Goal: Transaction & Acquisition: Purchase product/service

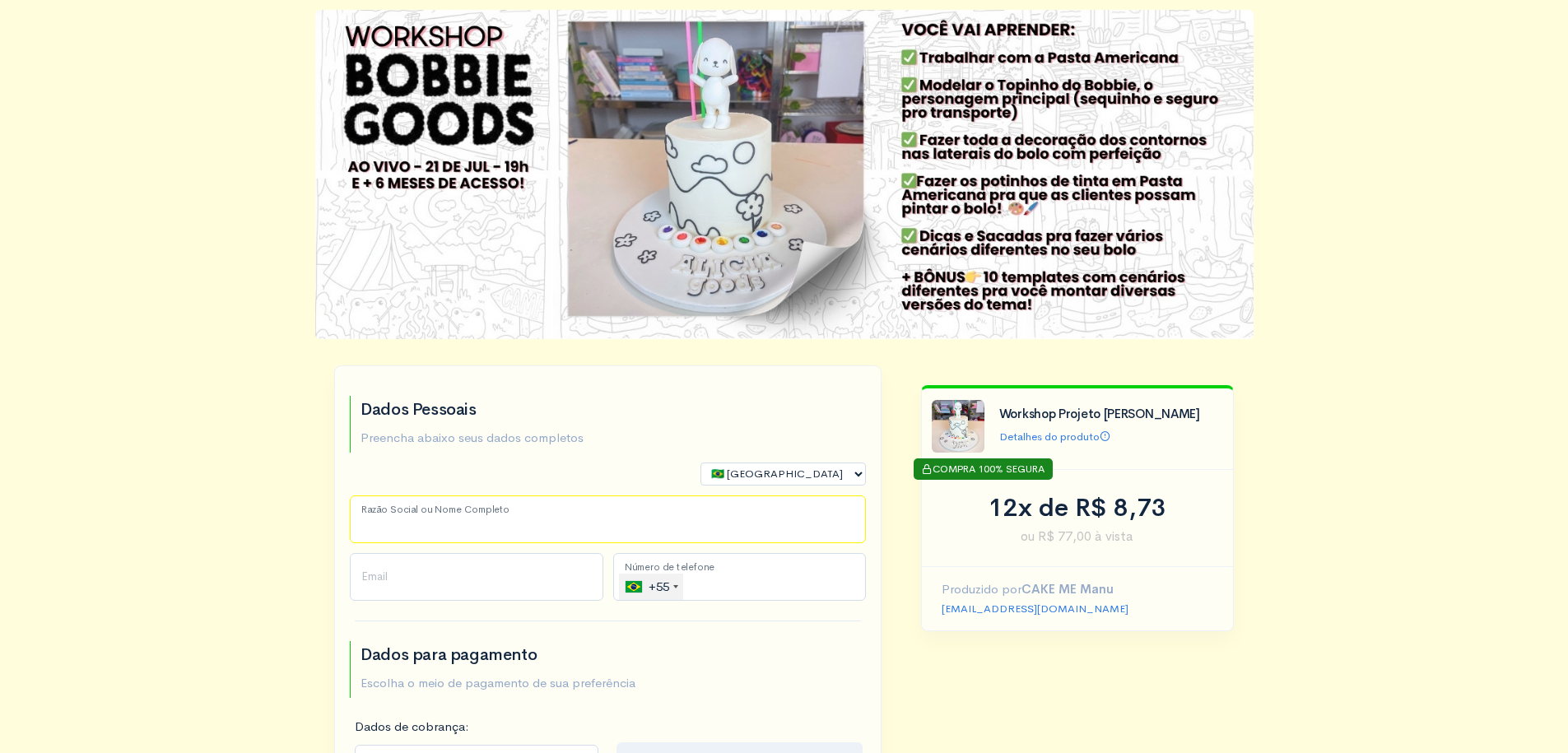
click at [467, 540] on input "Razão Social ou Nome Completo" at bounding box center [608, 519] width 516 height 48
type input "[PERSON_NAME] asdsad"
type input "[PHONE_NUMBER]"
select select "DF"
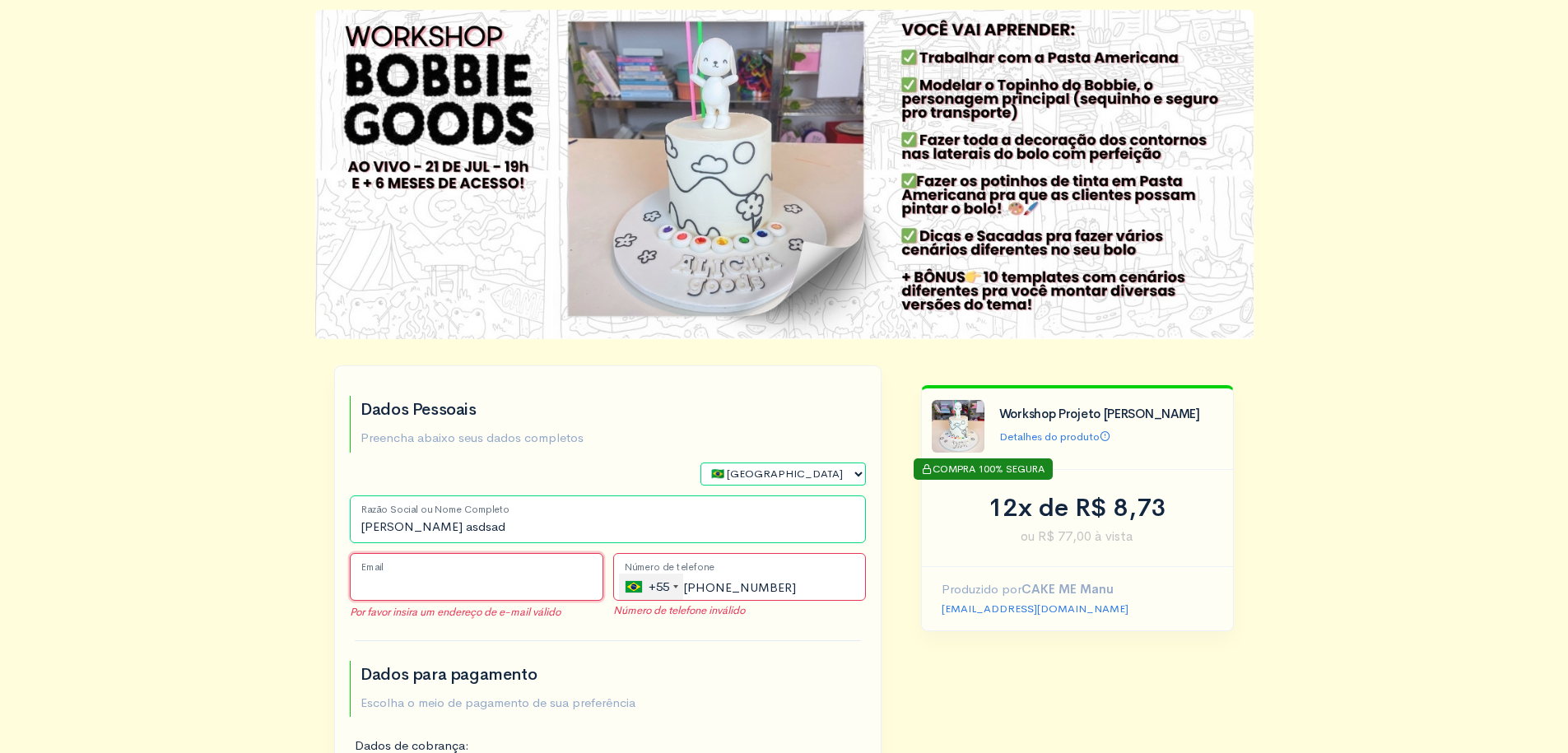
click at [484, 579] on input "Email" at bounding box center [476, 577] width 253 height 48
type input "[EMAIL_ADDRESS][DOMAIN_NAME]"
click at [814, 577] on input "[PHONE_NUMBER]" at bounding box center [739, 577] width 253 height 48
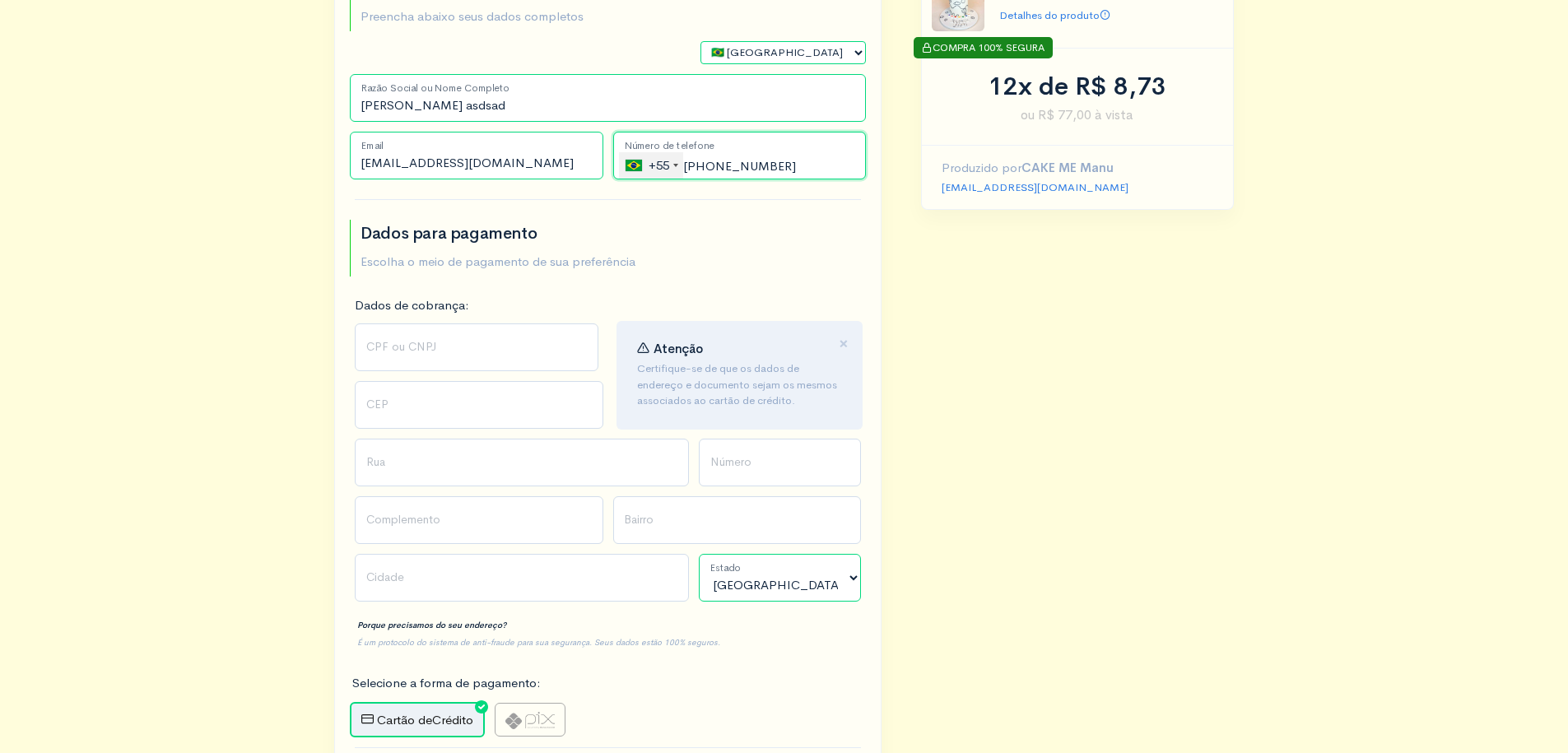
scroll to position [493, 0]
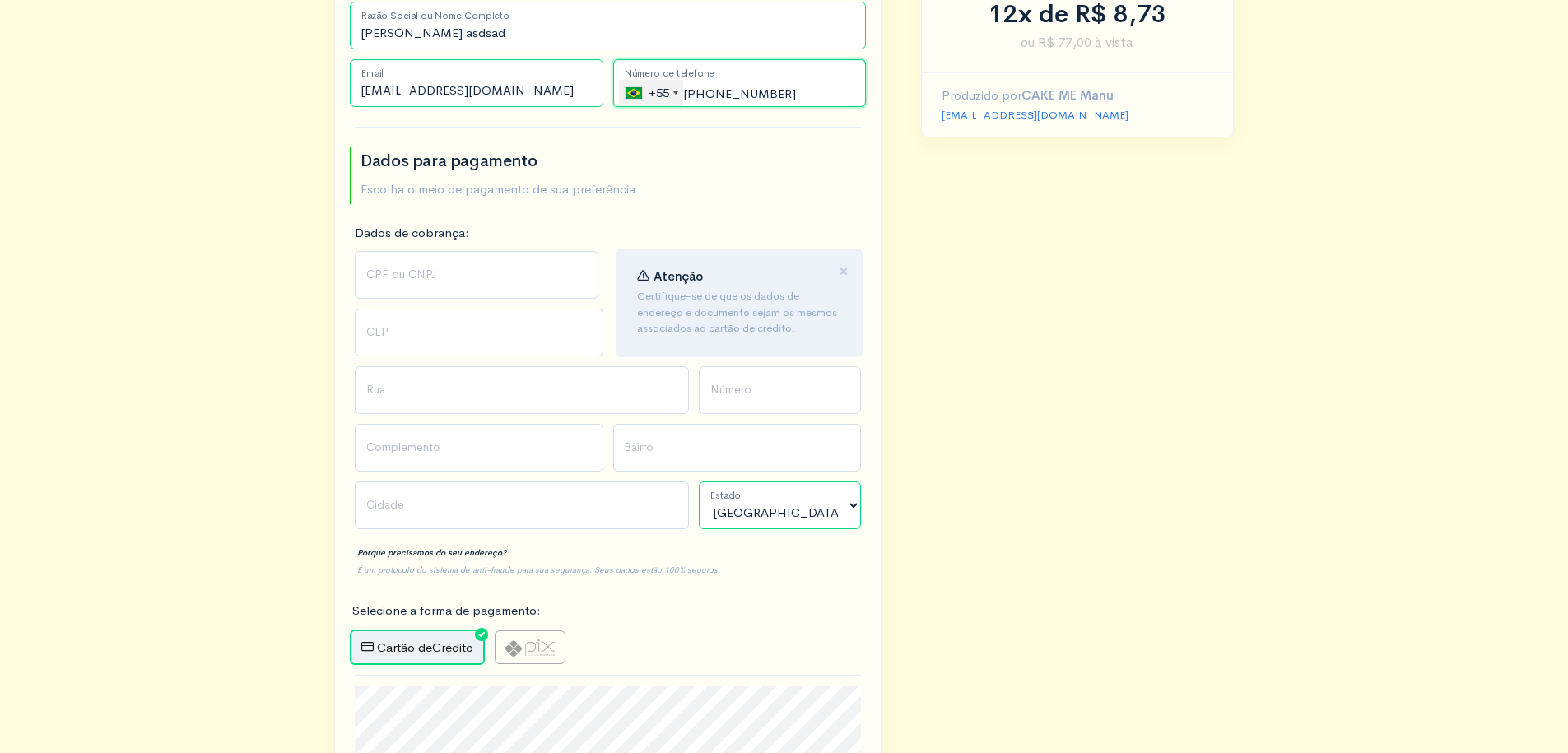
type input "[PHONE_NUMBER]"
click at [470, 282] on input "CPF ou CNPJ" at bounding box center [476, 275] width 244 height 48
type input "010.309.911-54"
click at [458, 339] on input "CEP" at bounding box center [479, 332] width 249 height 48
click at [442, 337] on input "CEP" at bounding box center [479, 332] width 249 height 48
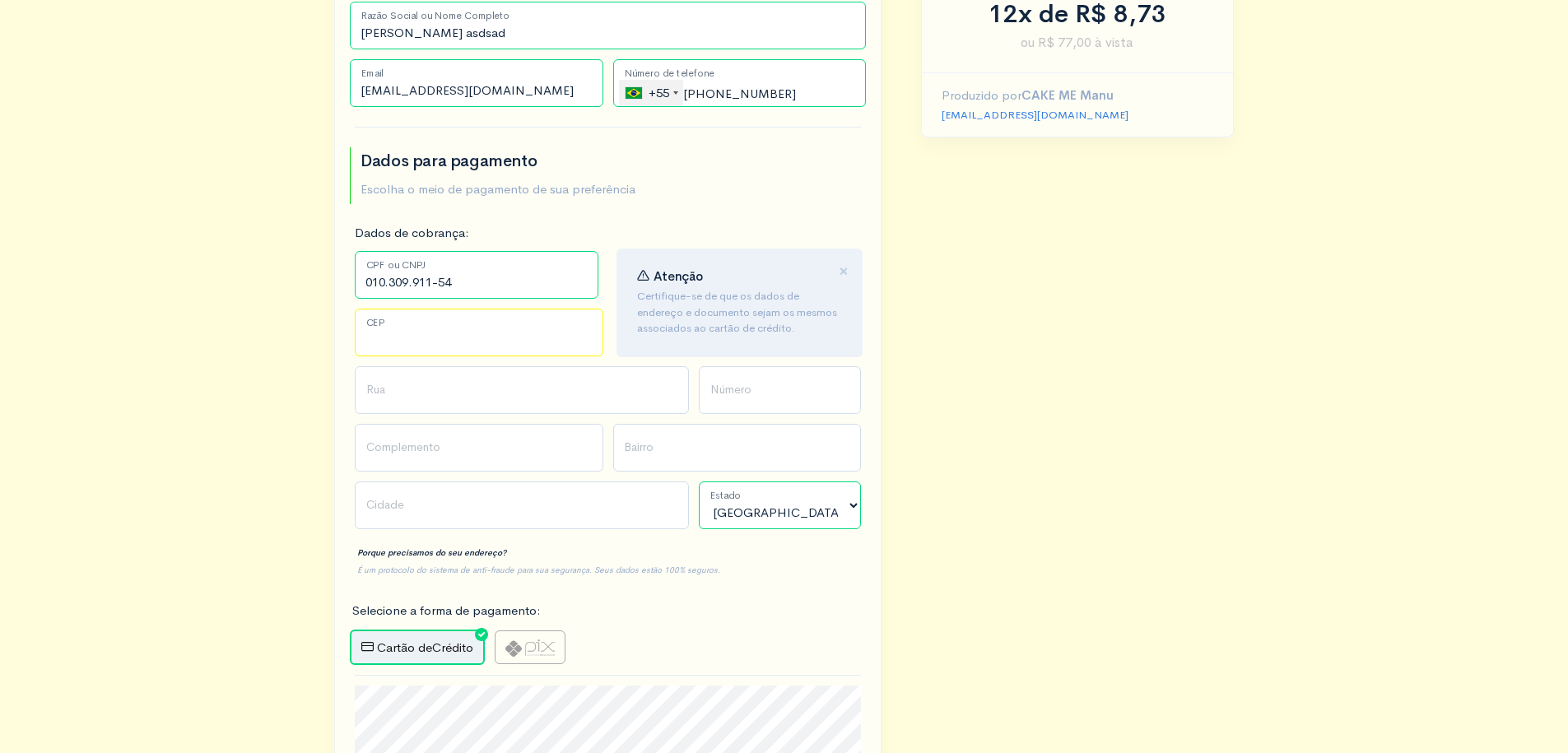
click at [452, 338] on input "CEP" at bounding box center [479, 332] width 249 height 48
type input "72310509"
type input "Quadra QS 320 Conjunto 9 Comércio"
type input "Samambaia Sul ([GEOGRAPHIC_DATA])"
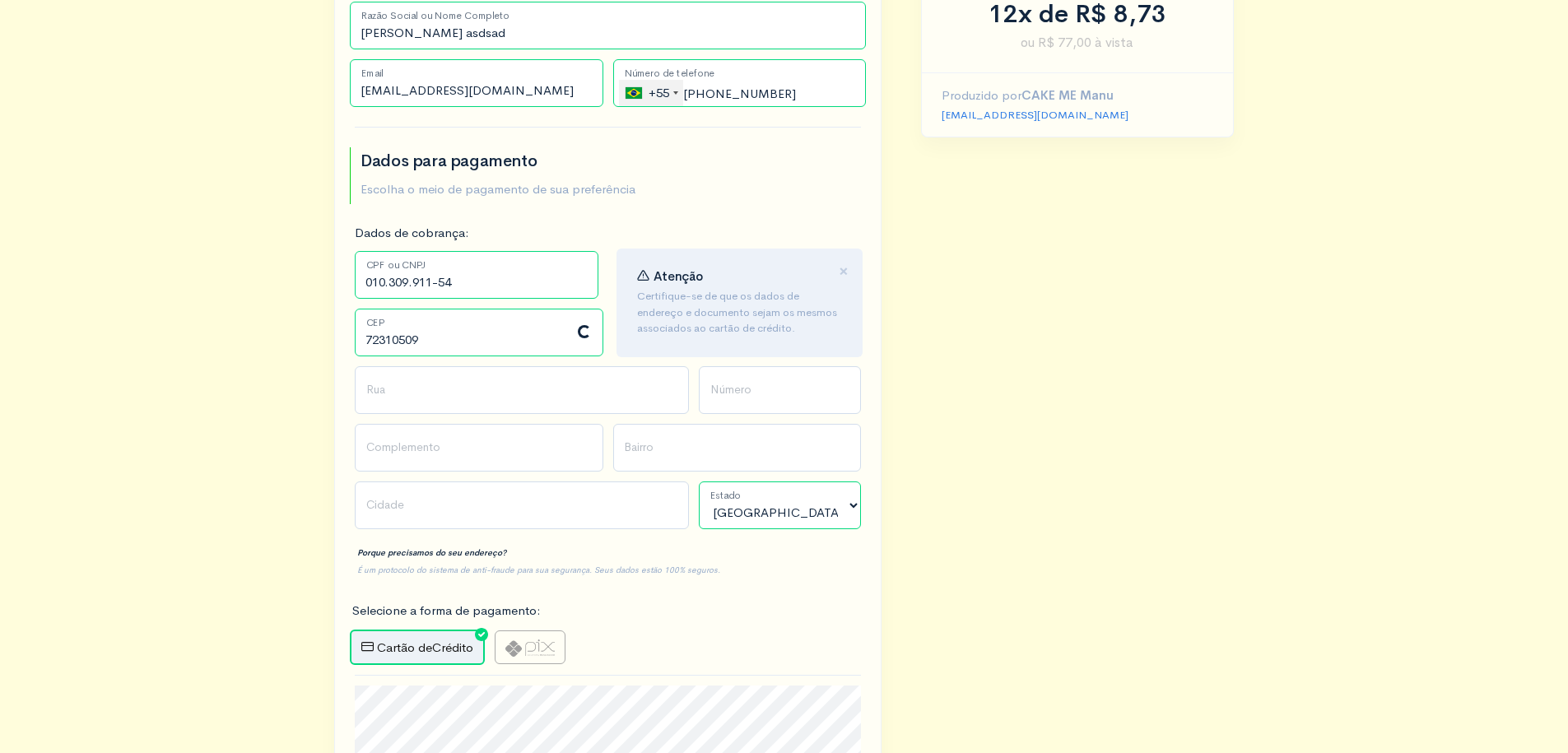
type input "[GEOGRAPHIC_DATA]"
click at [798, 397] on input "Número" at bounding box center [780, 390] width 162 height 48
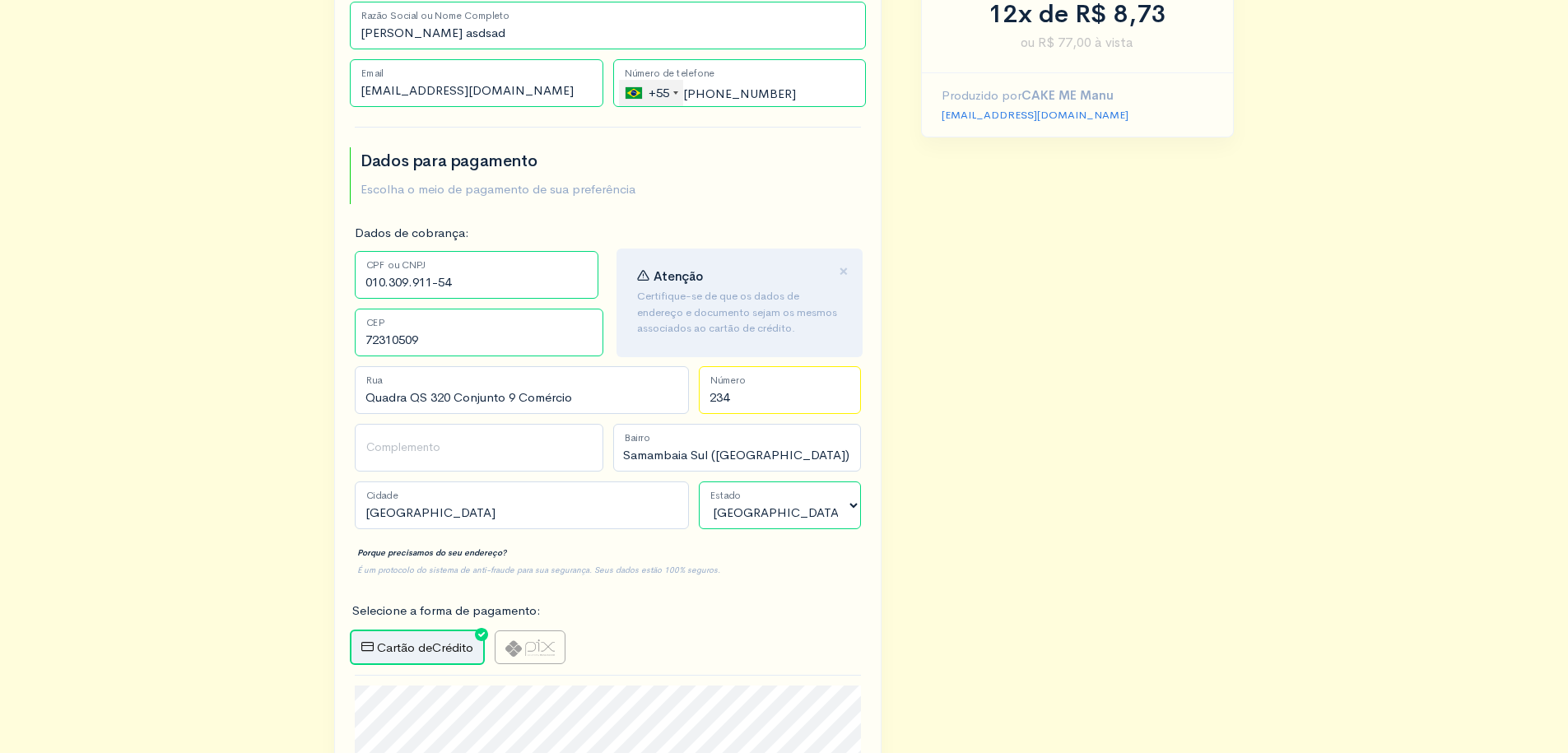
type input "234"
click at [476, 458] on input "Complemento" at bounding box center [479, 447] width 249 height 48
type input "ads asdasd"
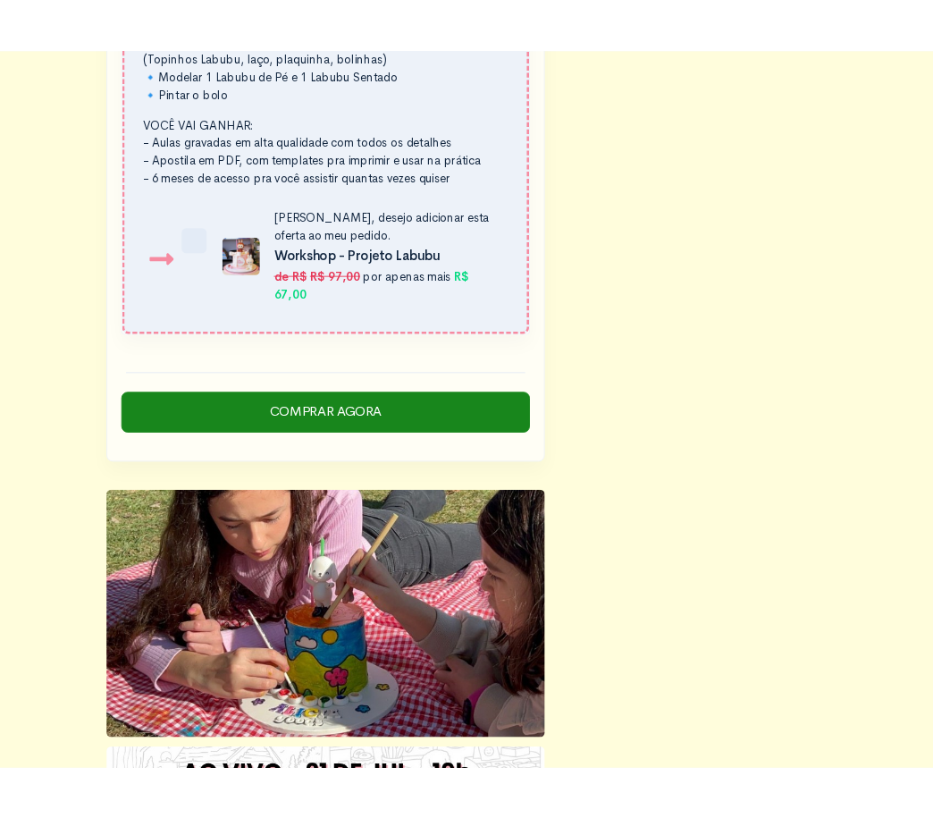
scroll to position [2771, 0]
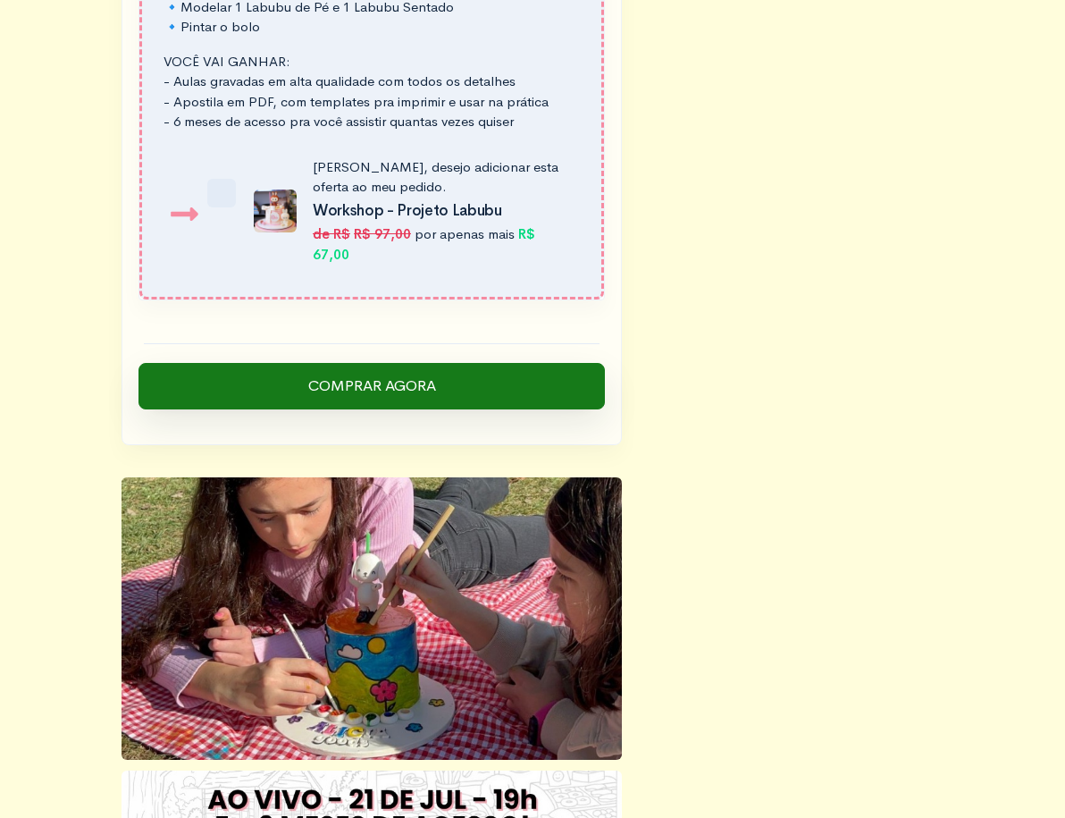
click at [527, 363] on input "Comprar Agora" at bounding box center [372, 386] width 467 height 46
